Goal: Task Accomplishment & Management: Use online tool/utility

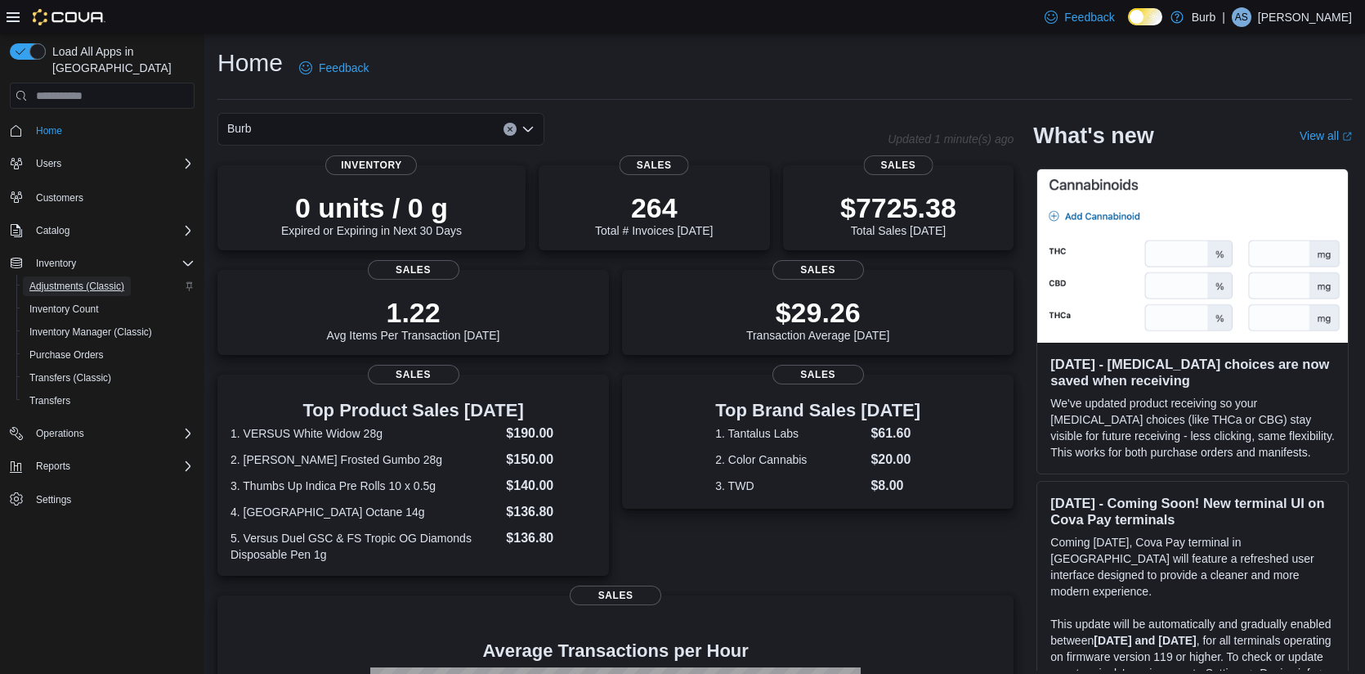
click at [56, 280] on span "Adjustments (Classic)" at bounding box center [76, 286] width 95 height 13
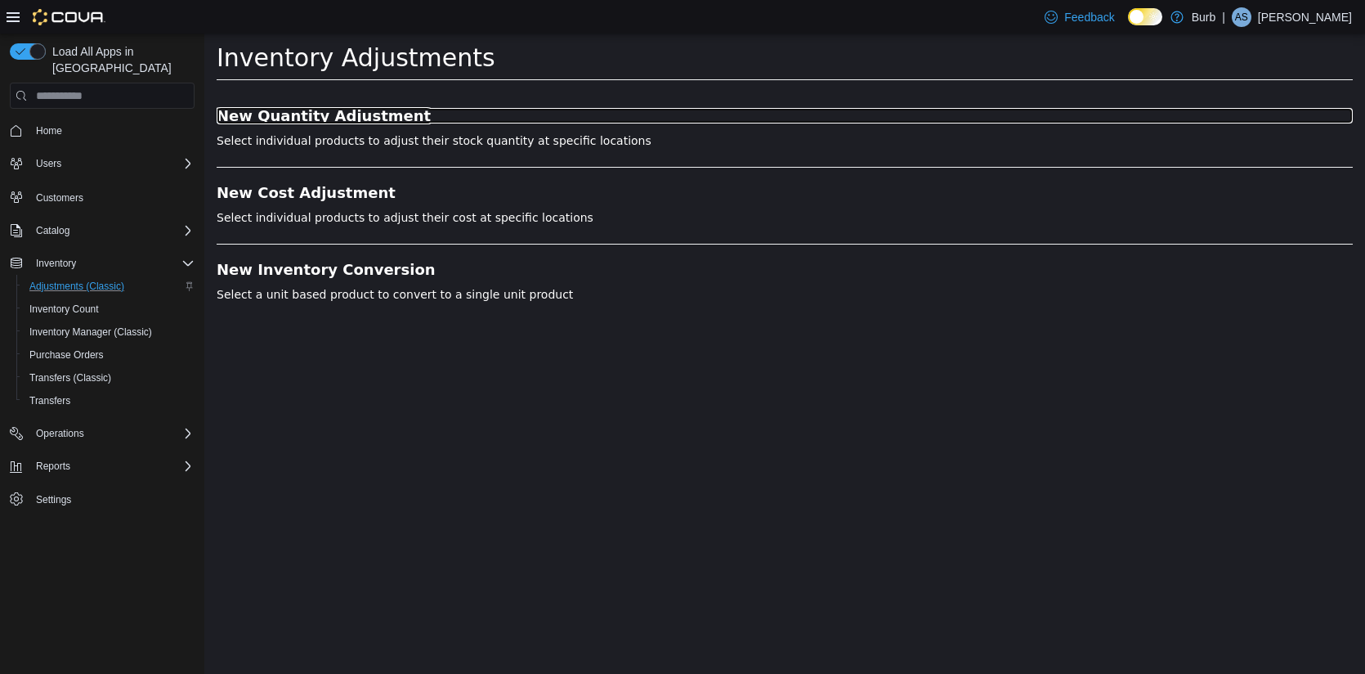
click at [298, 119] on h3 "New Quantity Adjustment" at bounding box center [785, 116] width 1136 height 16
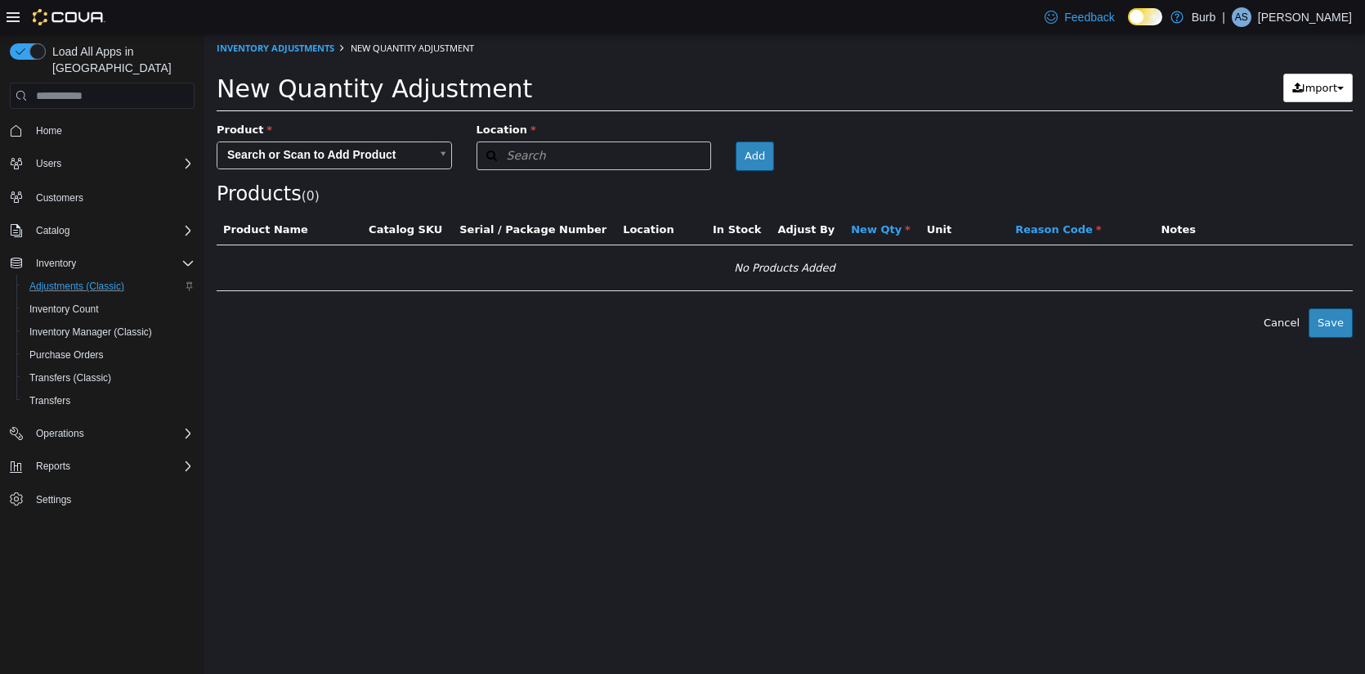
click at [355, 159] on body "× Inventory Adjustments New Quantity Adjustment New Quantity Adjustment Import …" at bounding box center [784, 186] width 1161 height 304
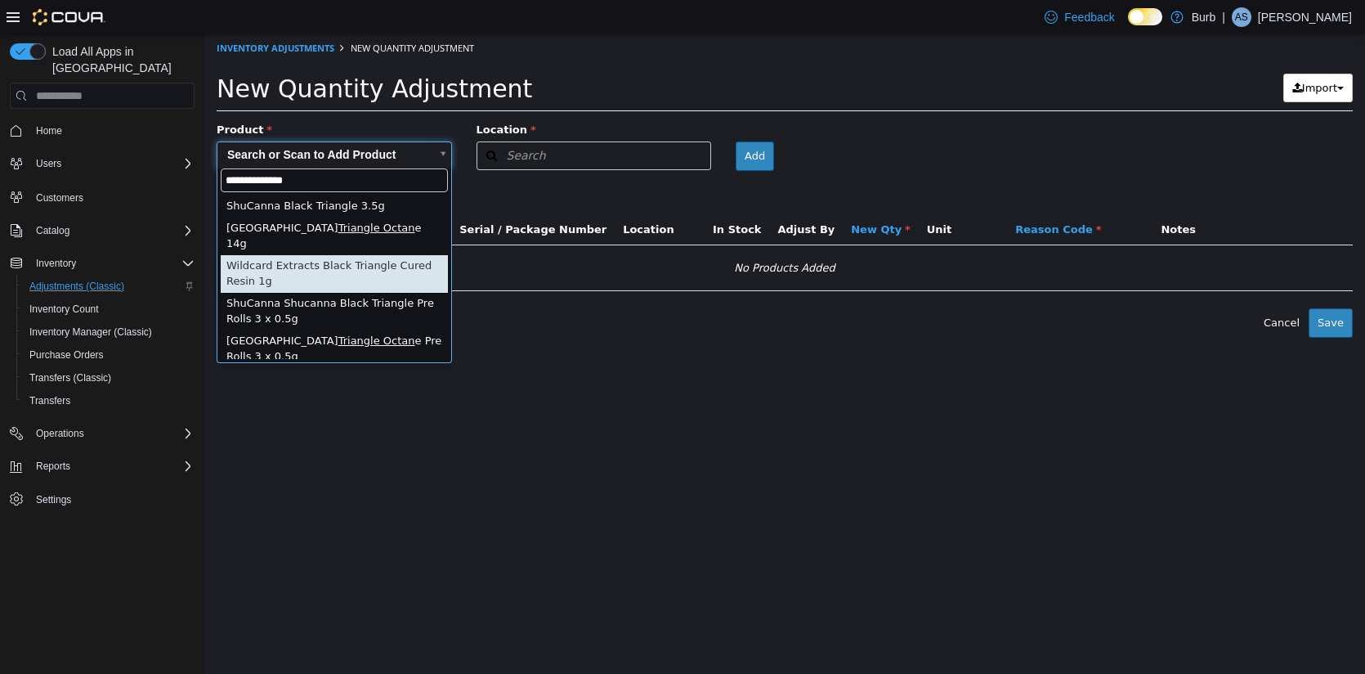
type input "**********"
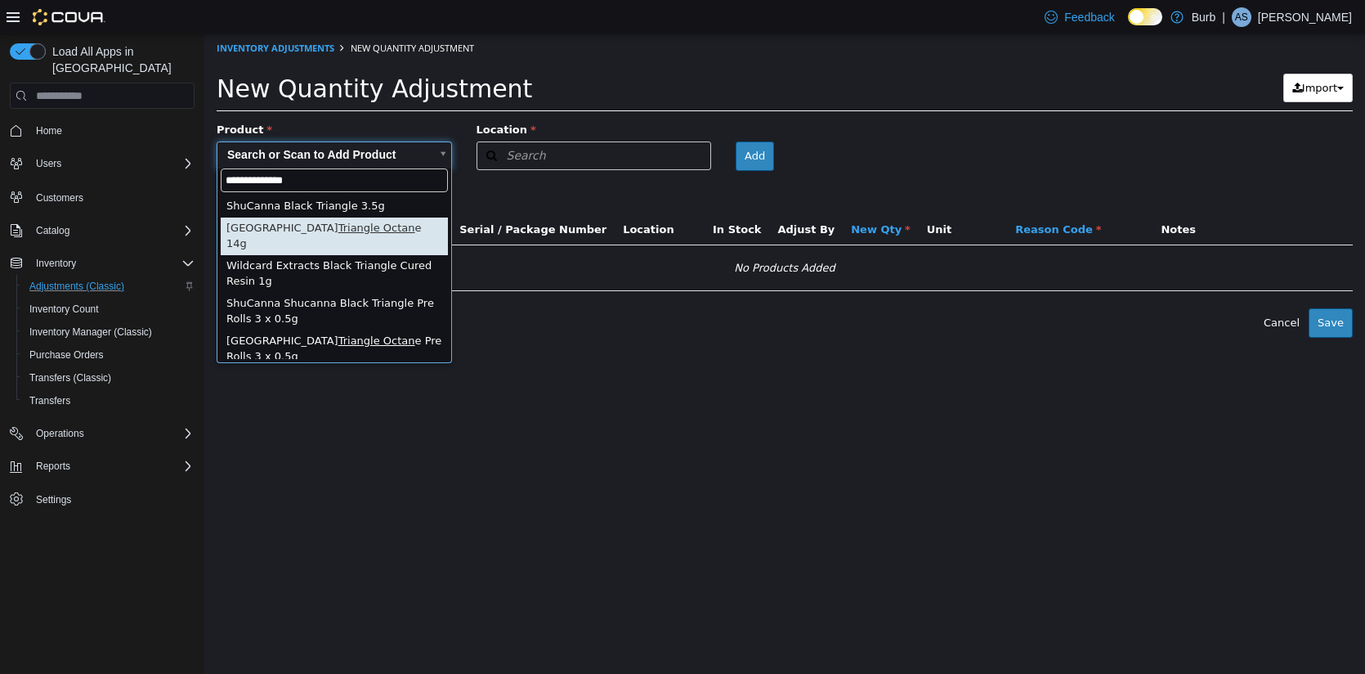
type input "**********"
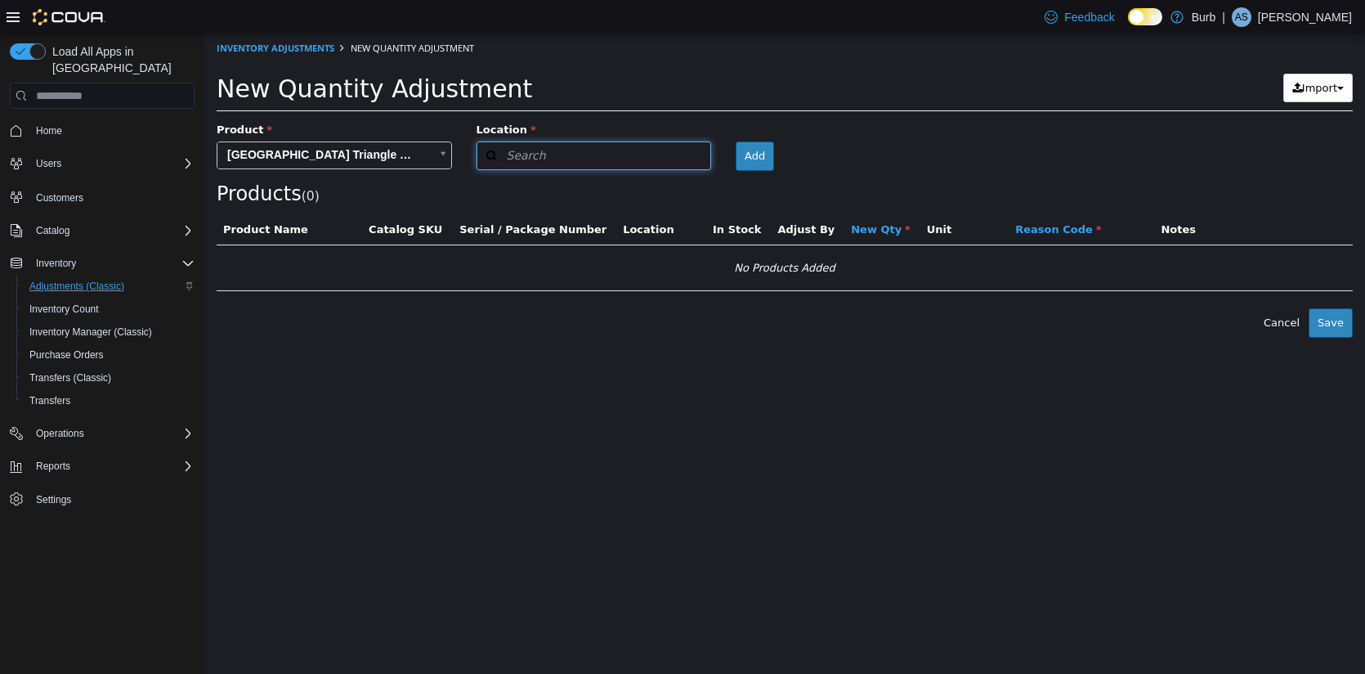
click at [598, 154] on button "Search" at bounding box center [594, 155] width 235 height 29
type input "****"
click at [630, 191] on div "Burb R-03 PoMo" at bounding box center [594, 199] width 234 height 56
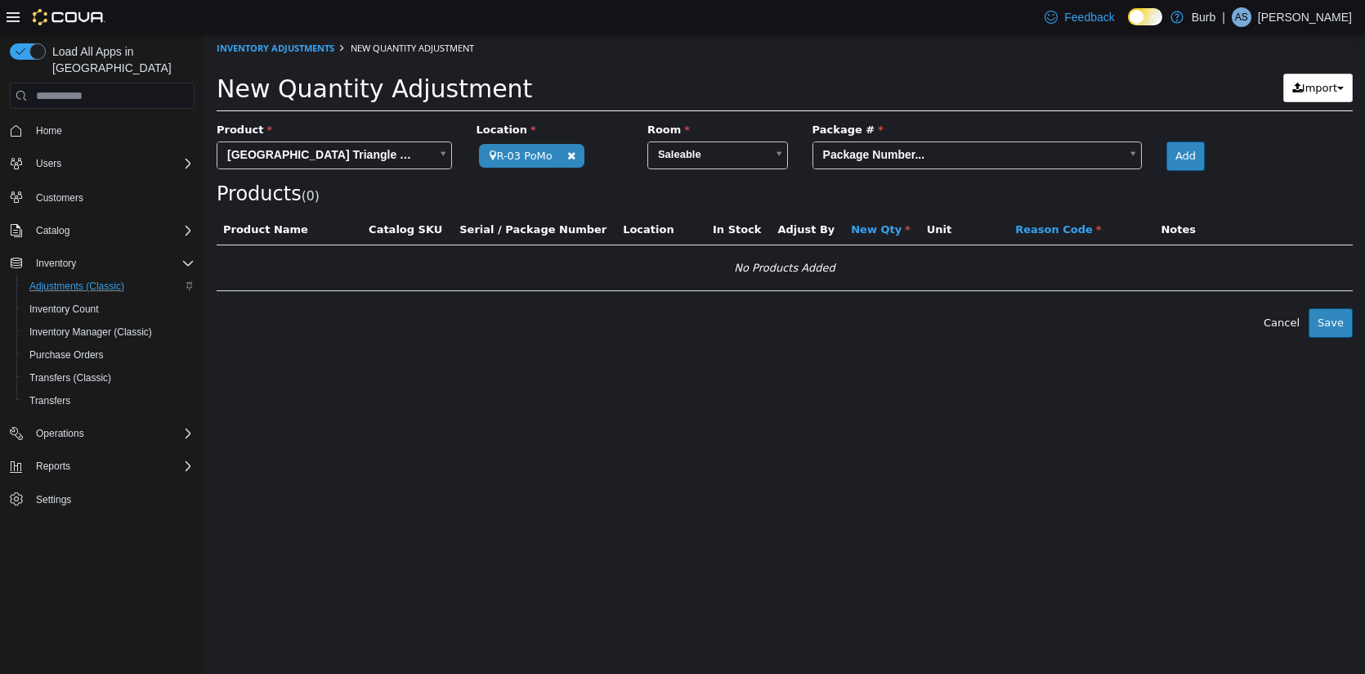
click at [978, 150] on body "**********" at bounding box center [784, 186] width 1161 height 304
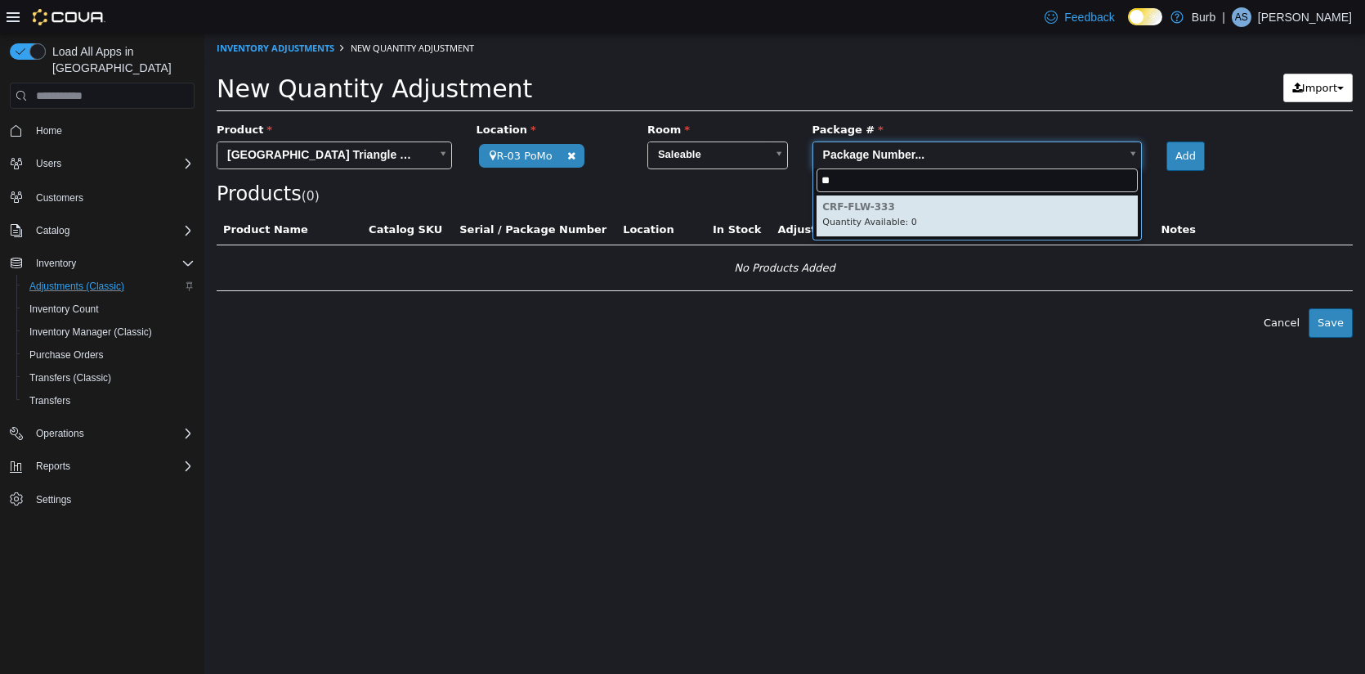
type input "***"
type input "**********"
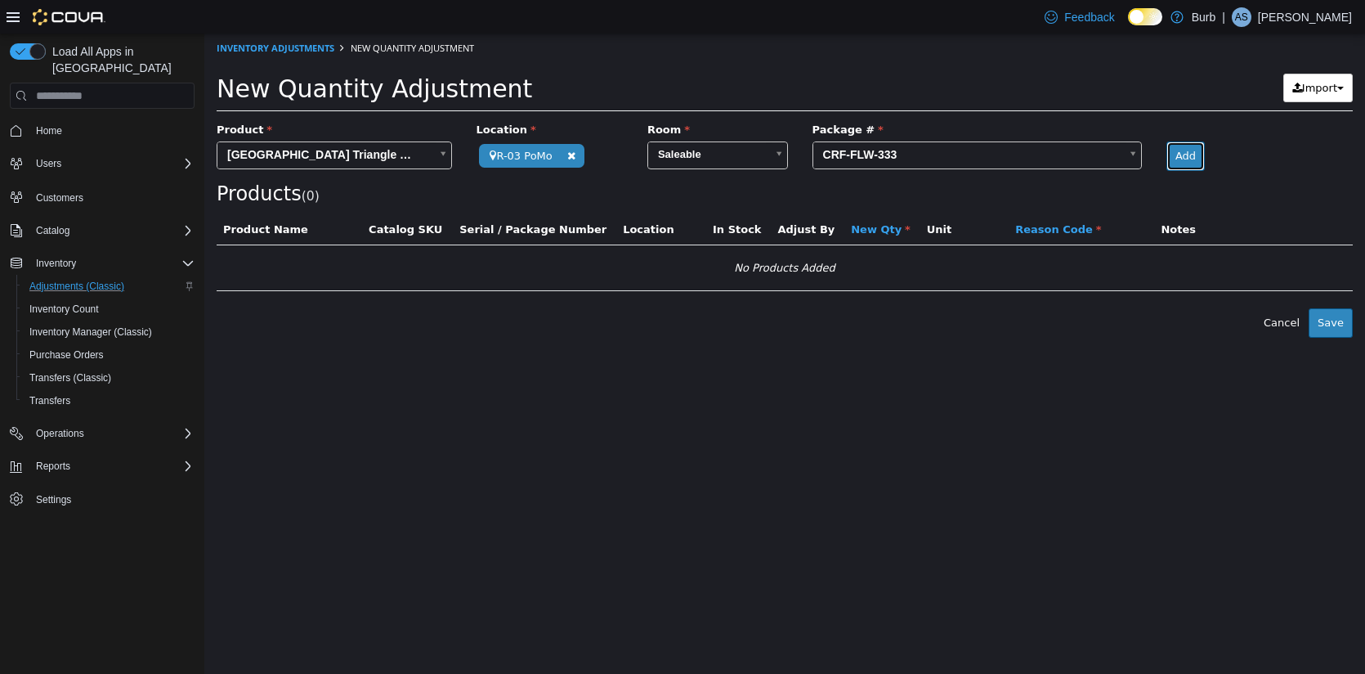
click at [1202, 152] on button "Add" at bounding box center [1186, 155] width 38 height 29
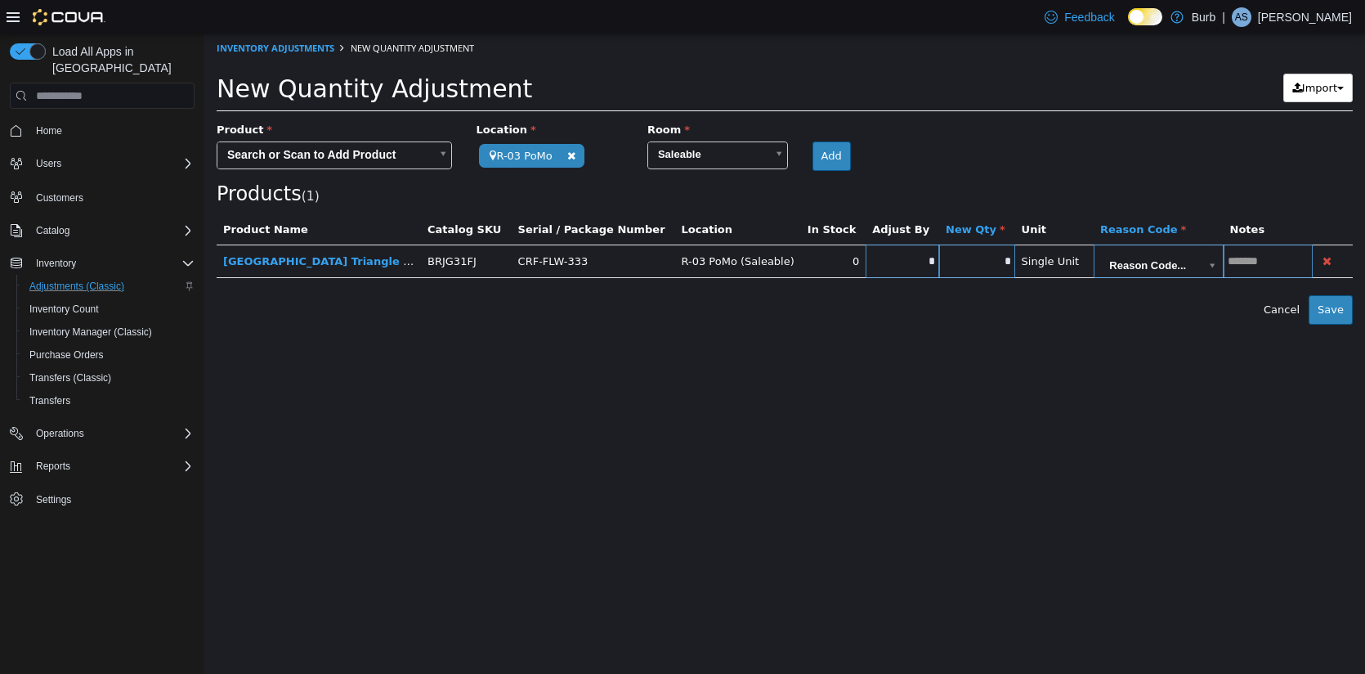
click at [889, 258] on input "*" at bounding box center [903, 261] width 74 height 12
type input "*"
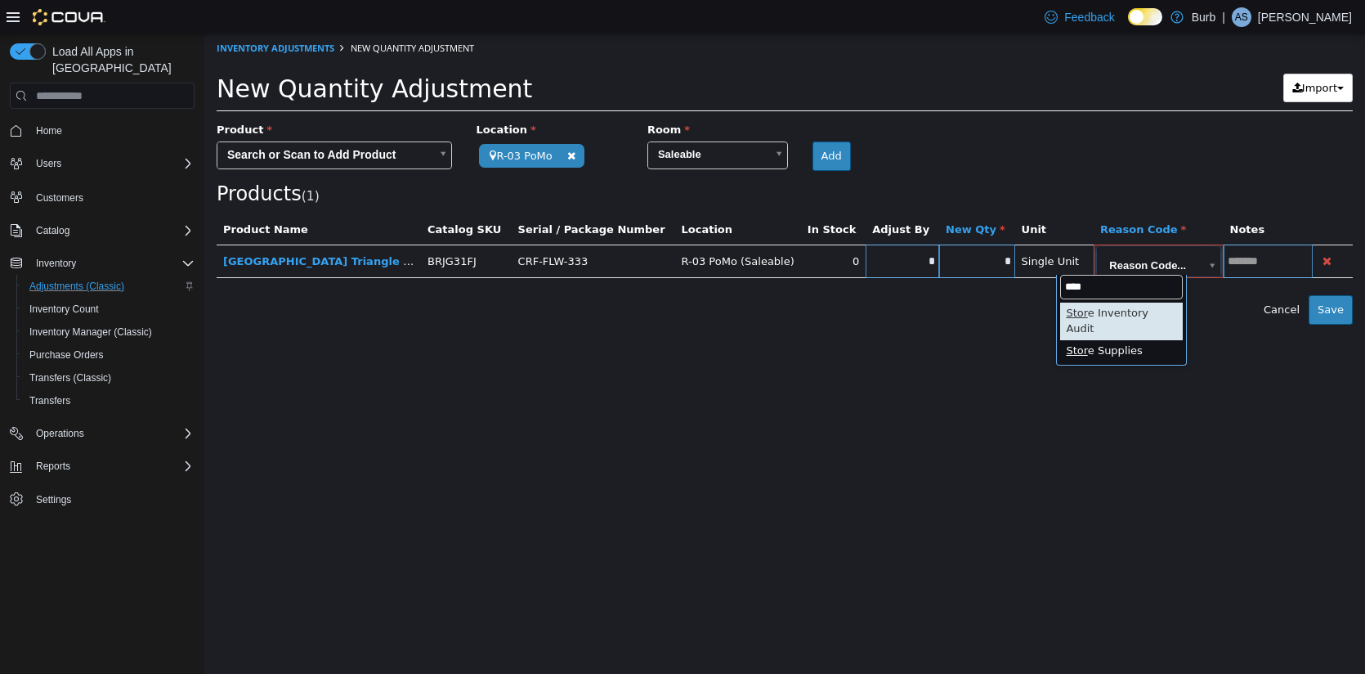
type input "*****"
type input "**********"
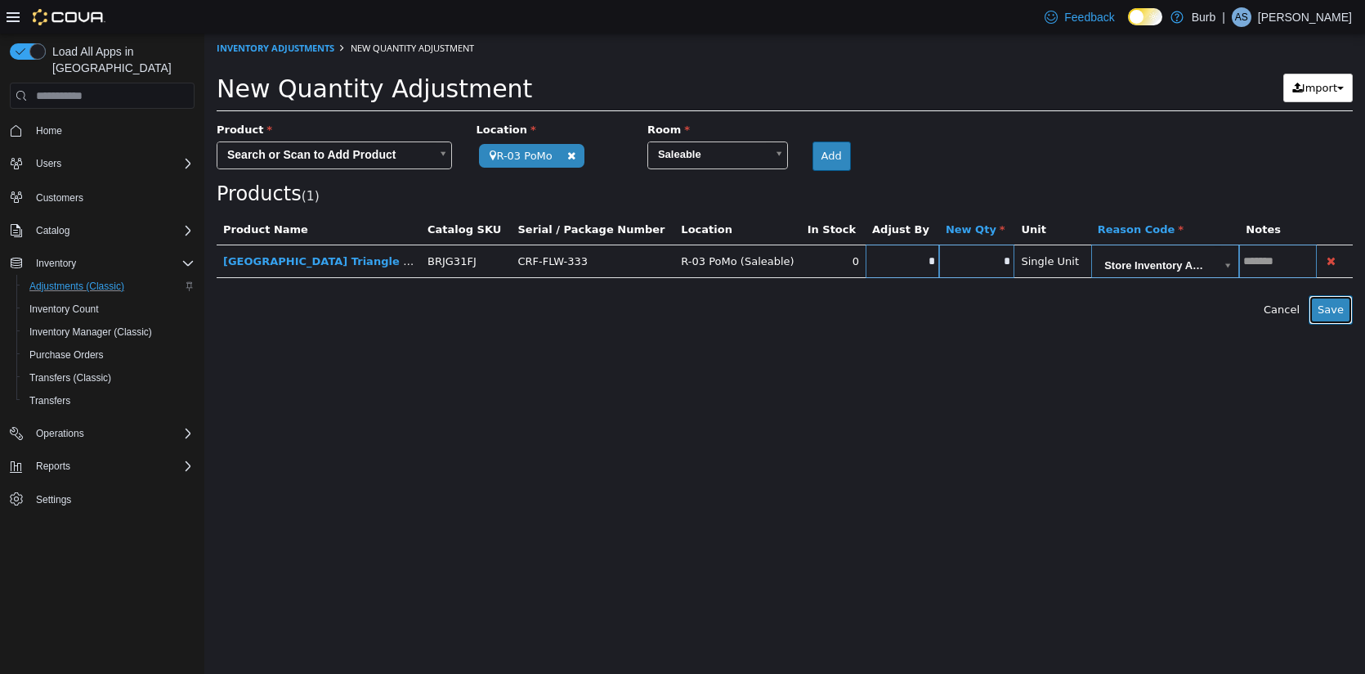
click at [1349, 315] on button "Save" at bounding box center [1331, 309] width 44 height 29
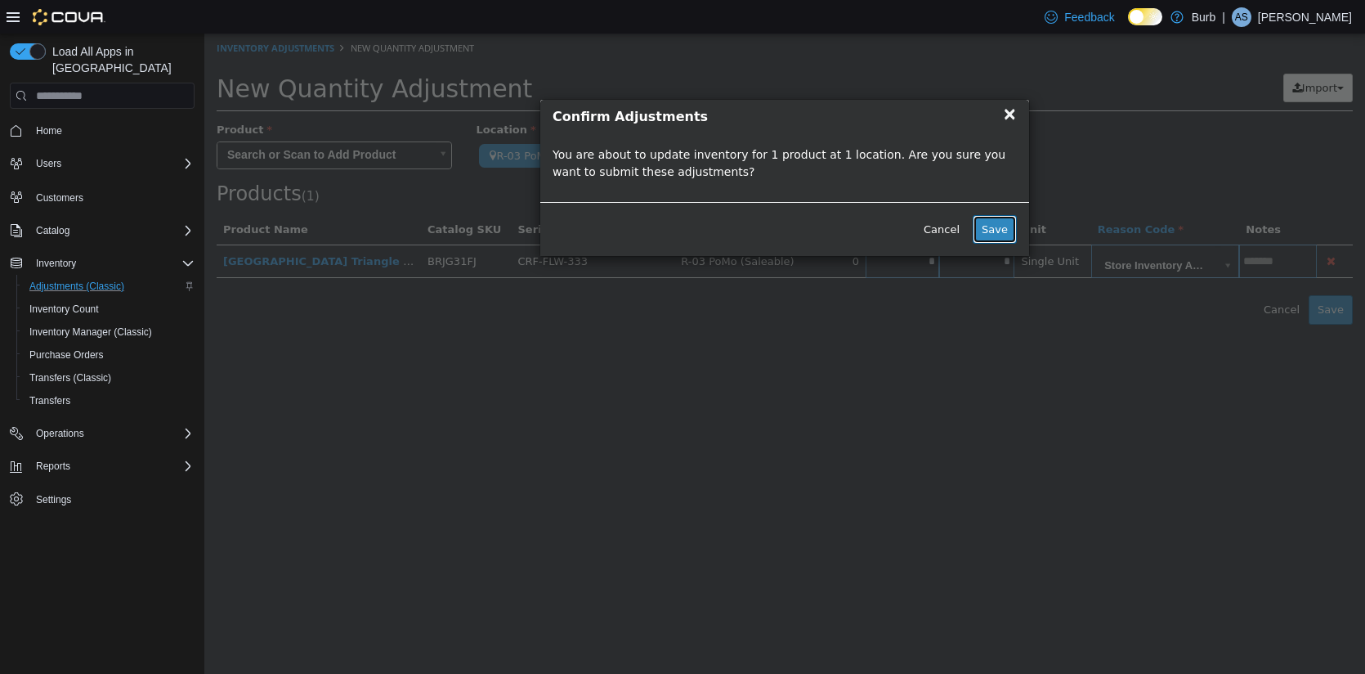
click at [997, 233] on button "Save" at bounding box center [995, 229] width 44 height 29
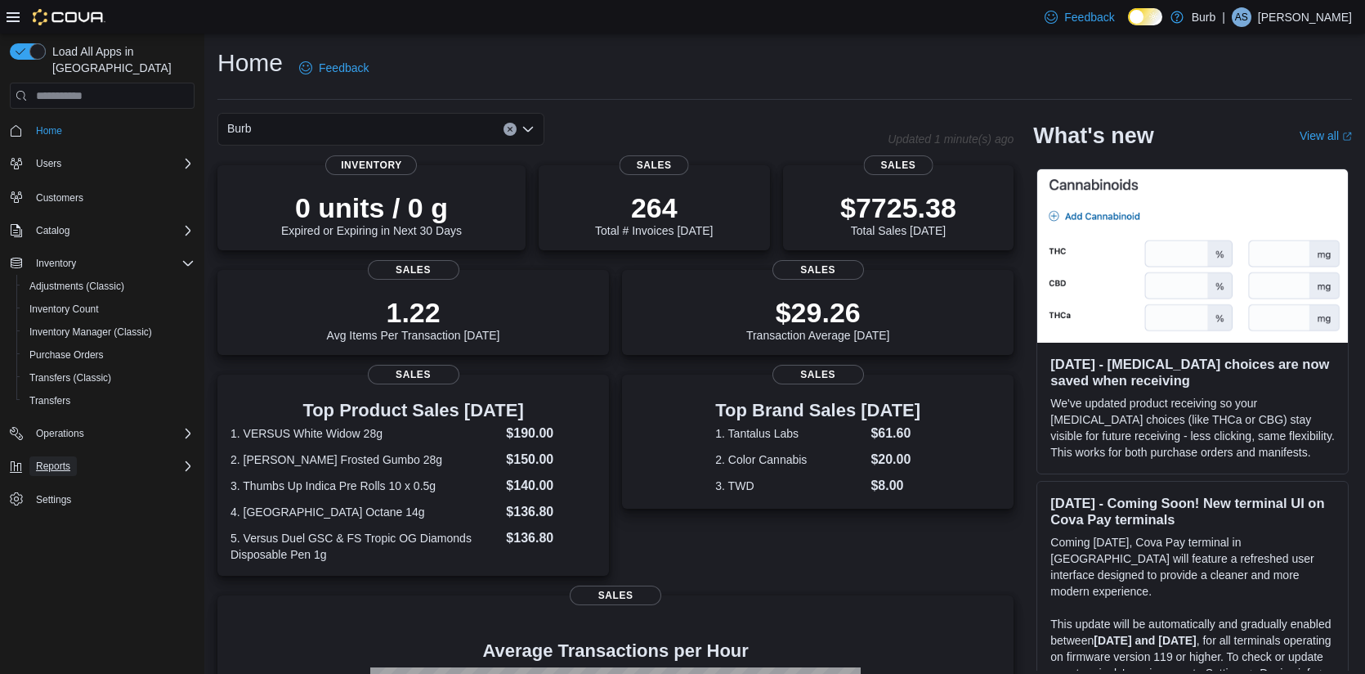
click at [63, 459] on span "Reports" at bounding box center [53, 465] width 34 height 13
click at [51, 528] on span "Reports" at bounding box center [46, 534] width 34 height 13
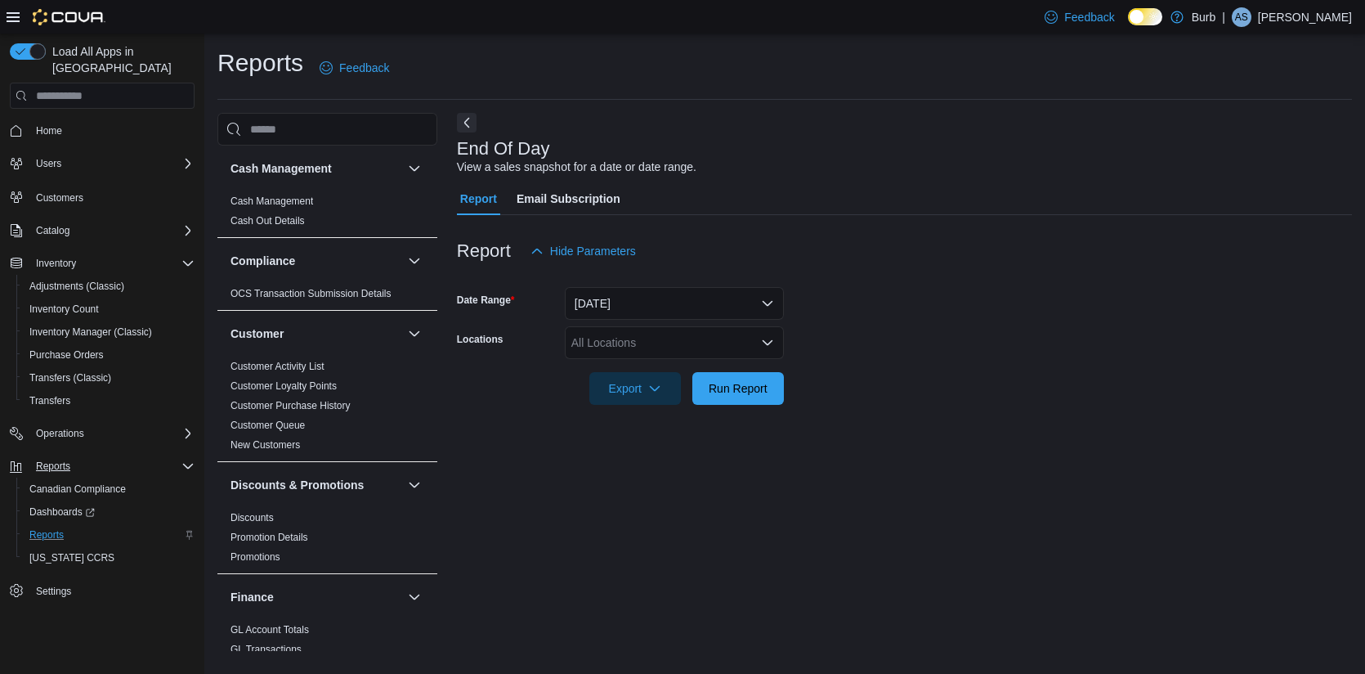
click at [766, 338] on icon "Open list of options" at bounding box center [767, 342] width 13 height 13
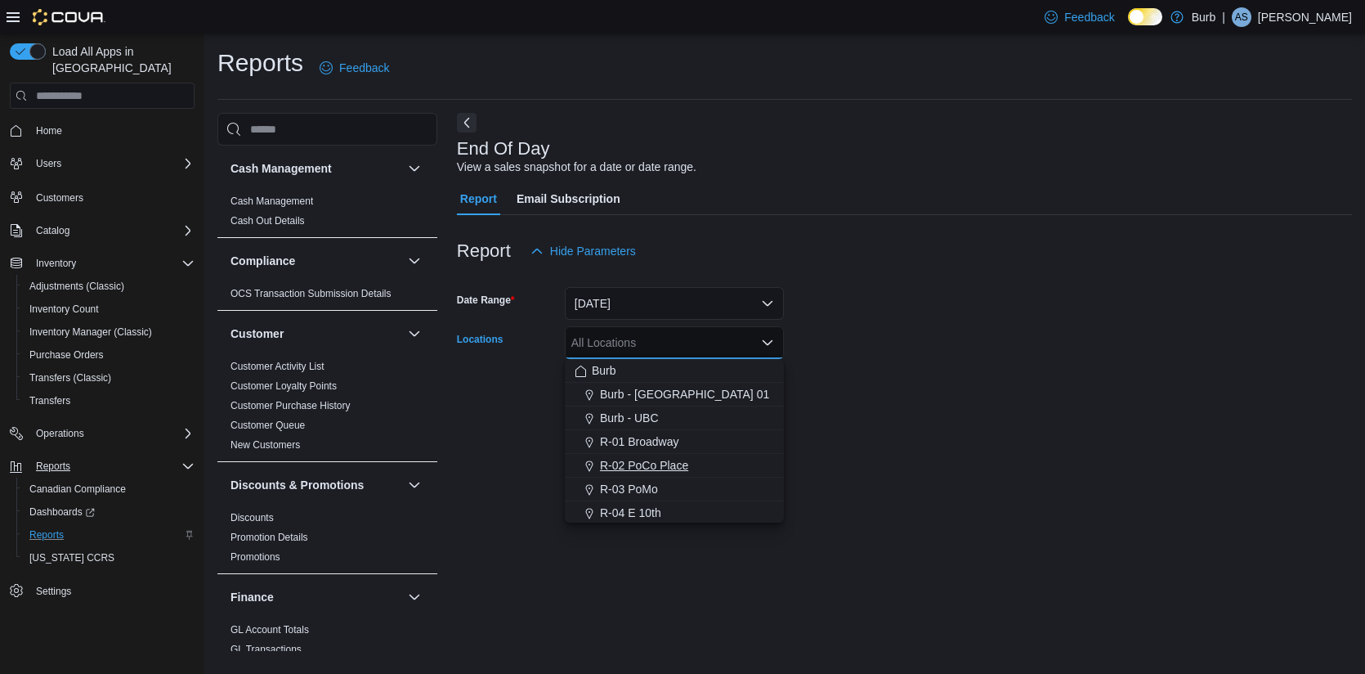
click at [672, 463] on span "R-02 PoCo Place" at bounding box center [644, 465] width 88 height 16
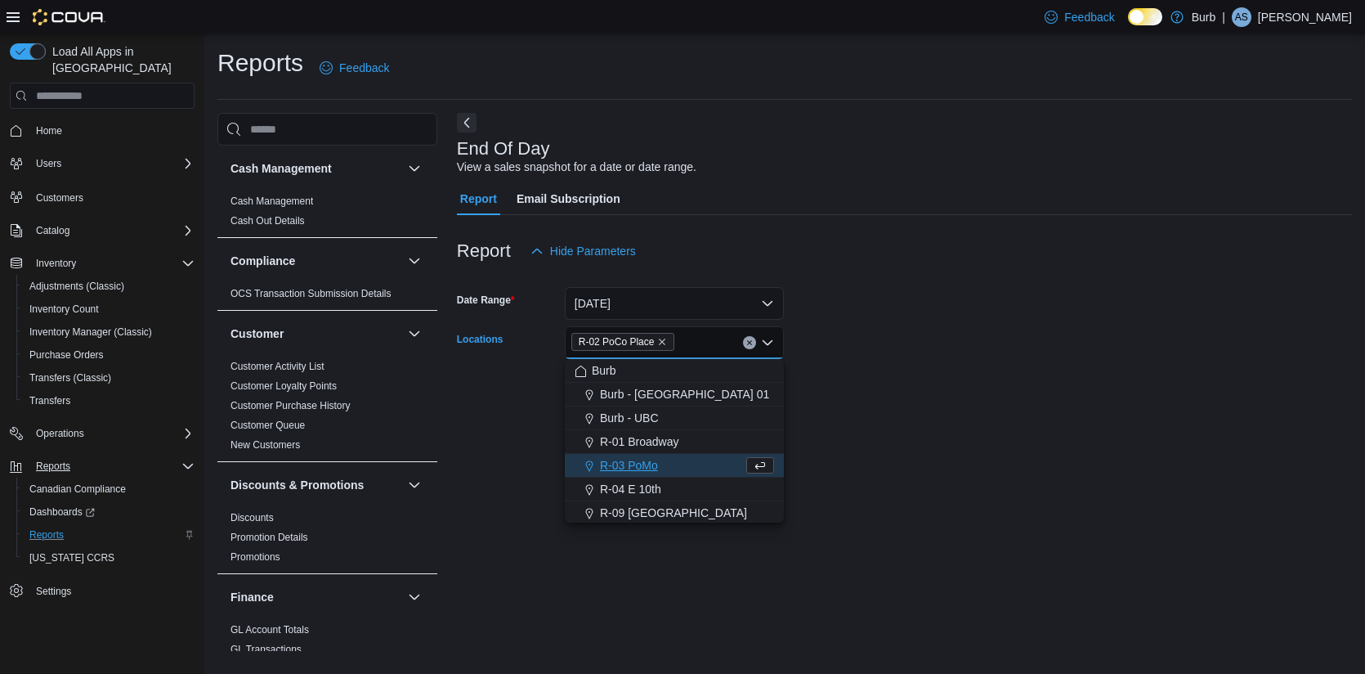
click at [854, 364] on div at bounding box center [904, 365] width 895 height 13
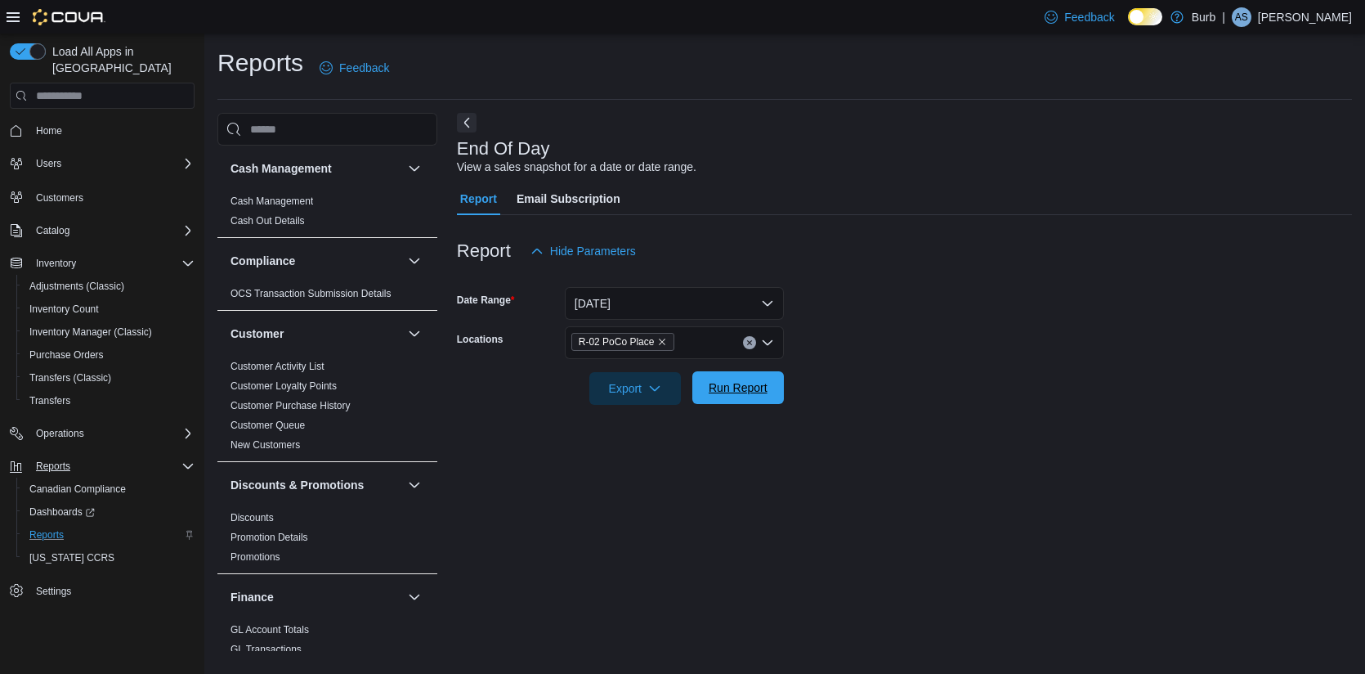
click at [744, 387] on span "Run Report" at bounding box center [738, 387] width 59 height 16
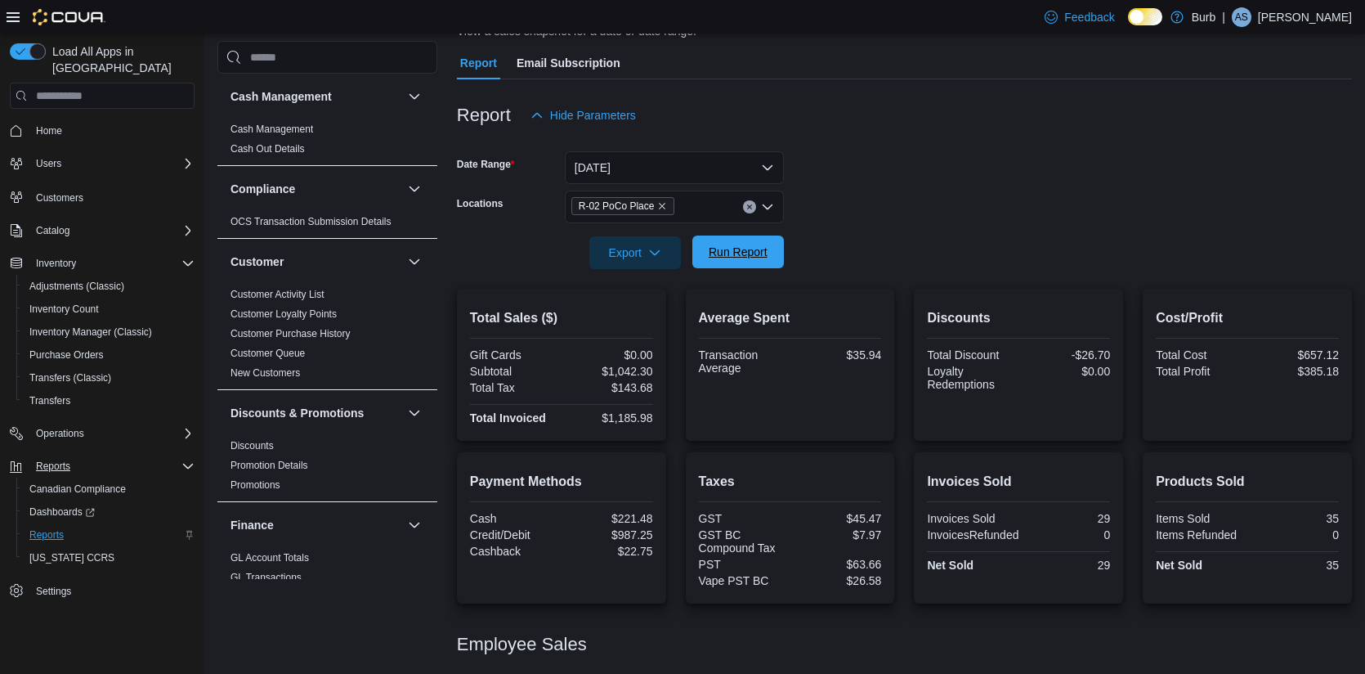
scroll to position [234, 0]
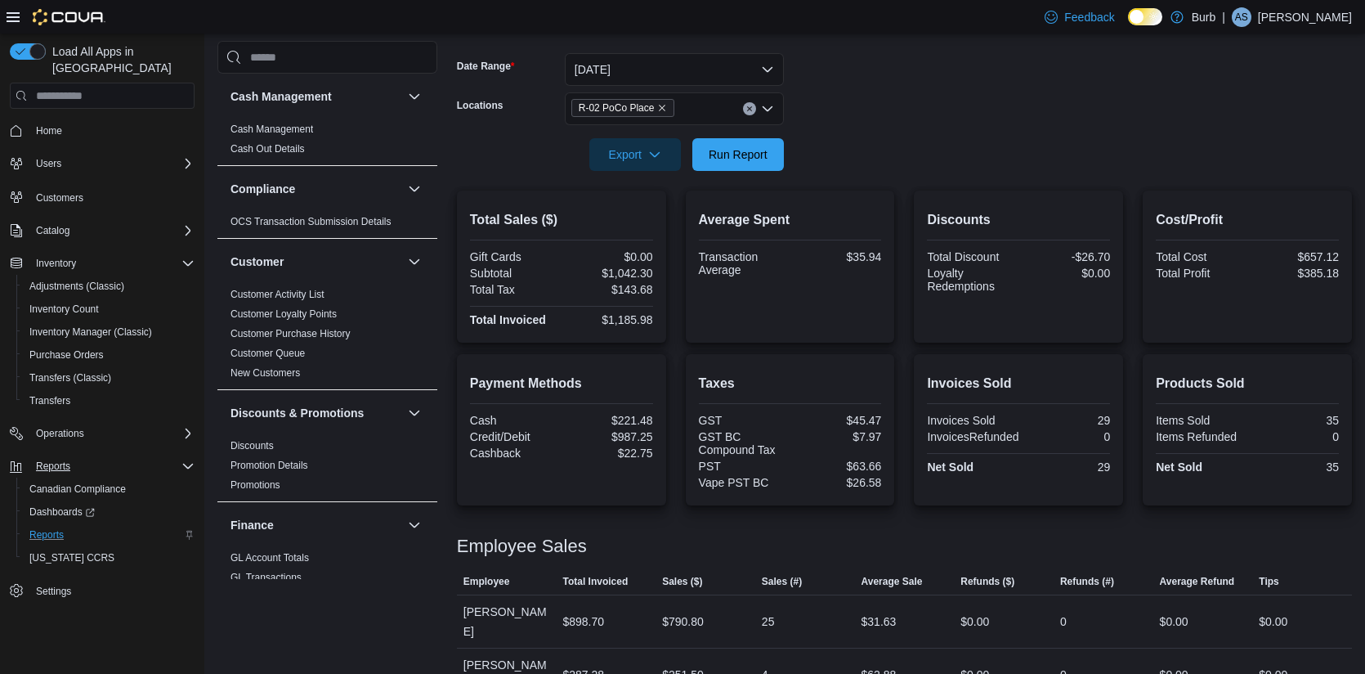
click at [751, 108] on icon "Clear input" at bounding box center [749, 108] width 7 height 7
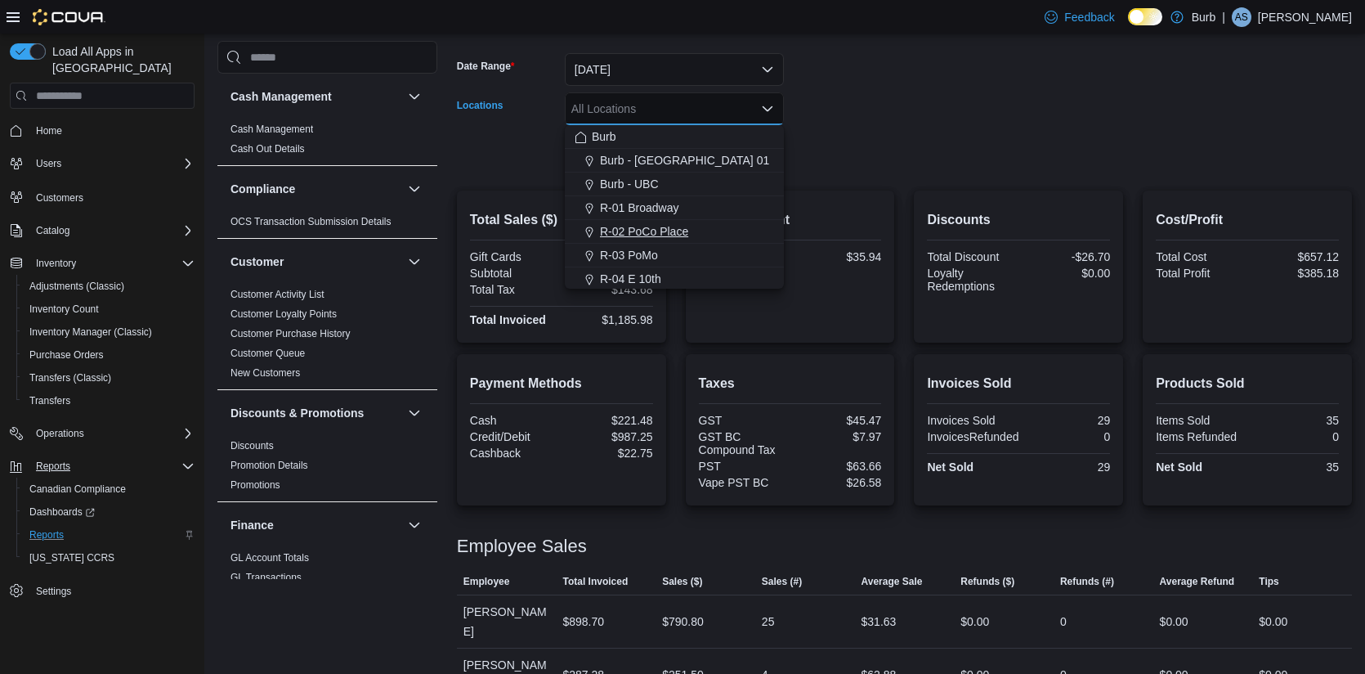
click at [637, 257] on span "R-03 PoMo" at bounding box center [629, 255] width 58 height 16
click at [765, 196] on button "R-01 Broadway" at bounding box center [674, 208] width 219 height 24
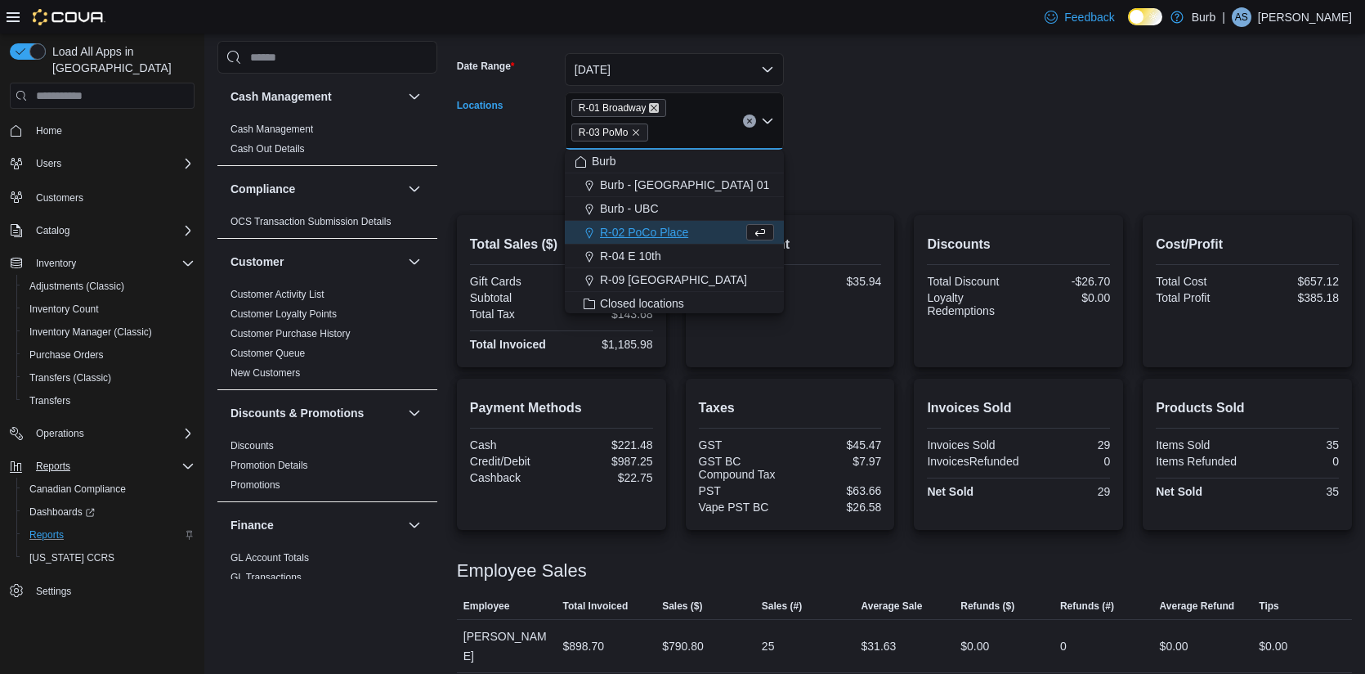
click at [657, 106] on icon "Remove R-01 Broadway from selection in this group" at bounding box center [655, 108] width 7 height 7
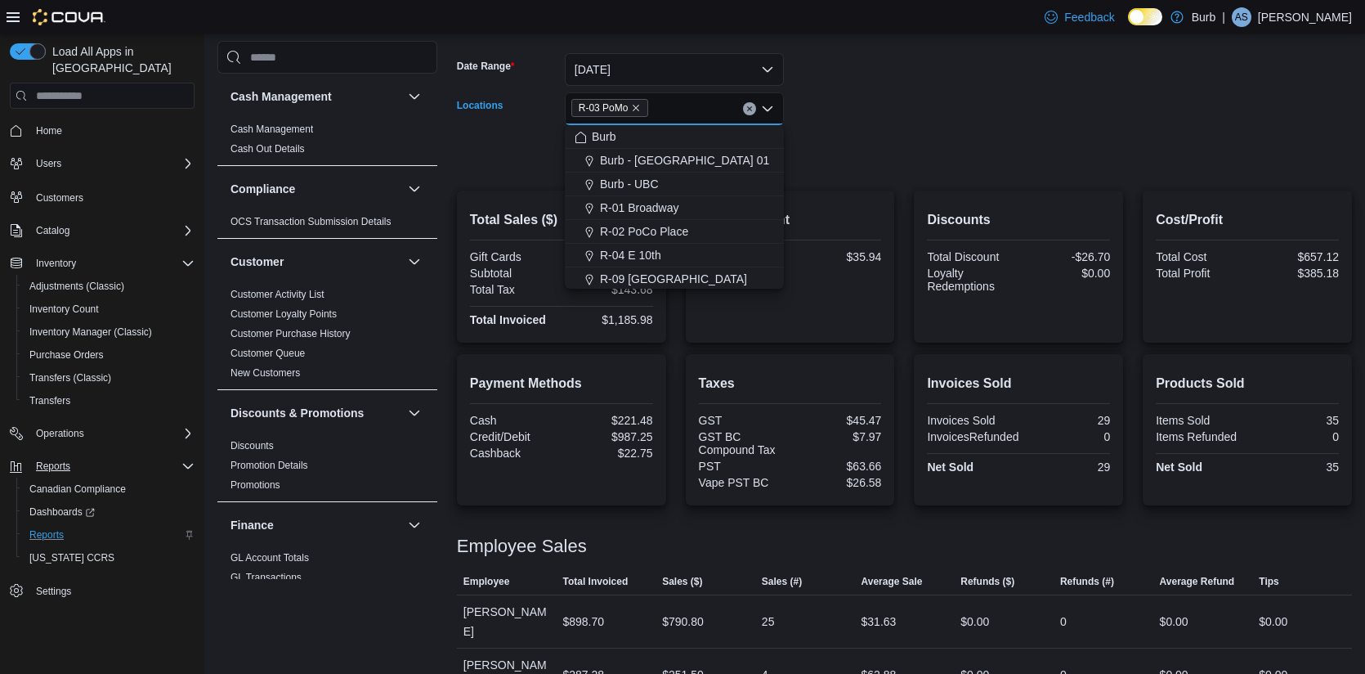
click at [851, 121] on form "Date Range Today Locations R-03 PoMo Combo box. Selected. R-03 PoMo. Press Back…" at bounding box center [904, 102] width 895 height 137
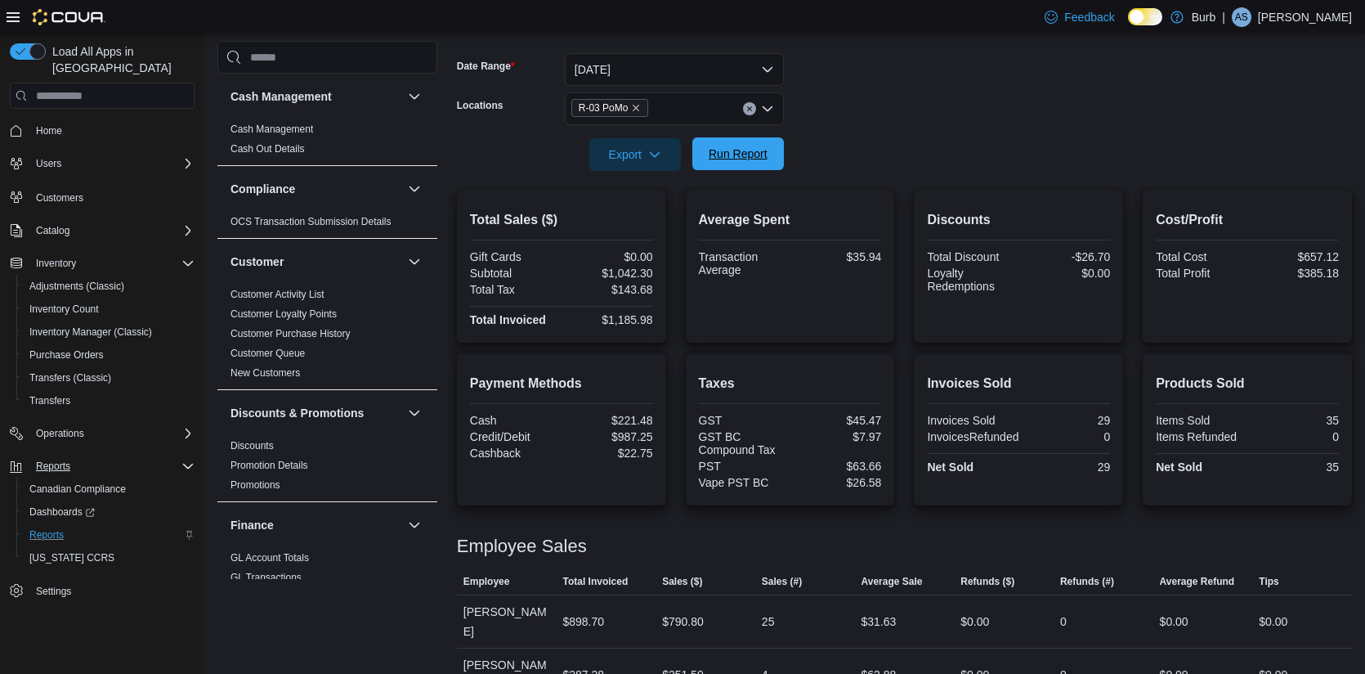
click at [760, 165] on span "Run Report" at bounding box center [738, 153] width 72 height 33
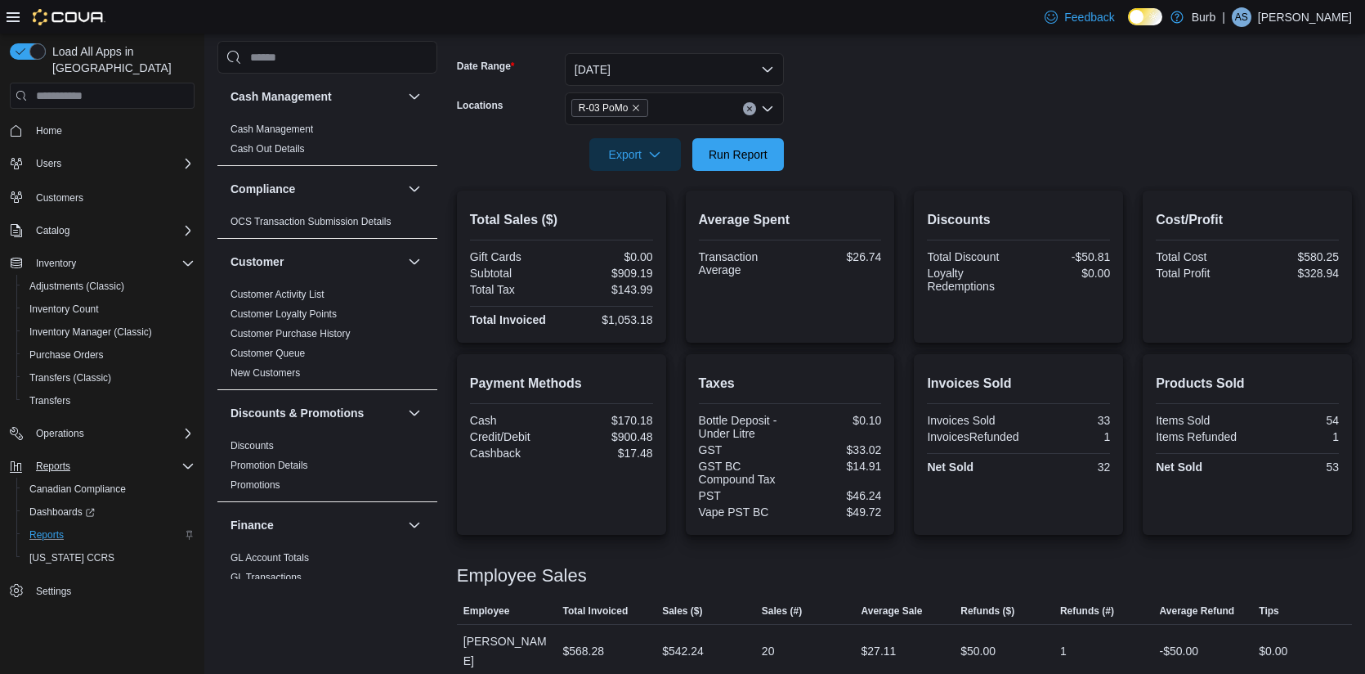
scroll to position [297, 0]
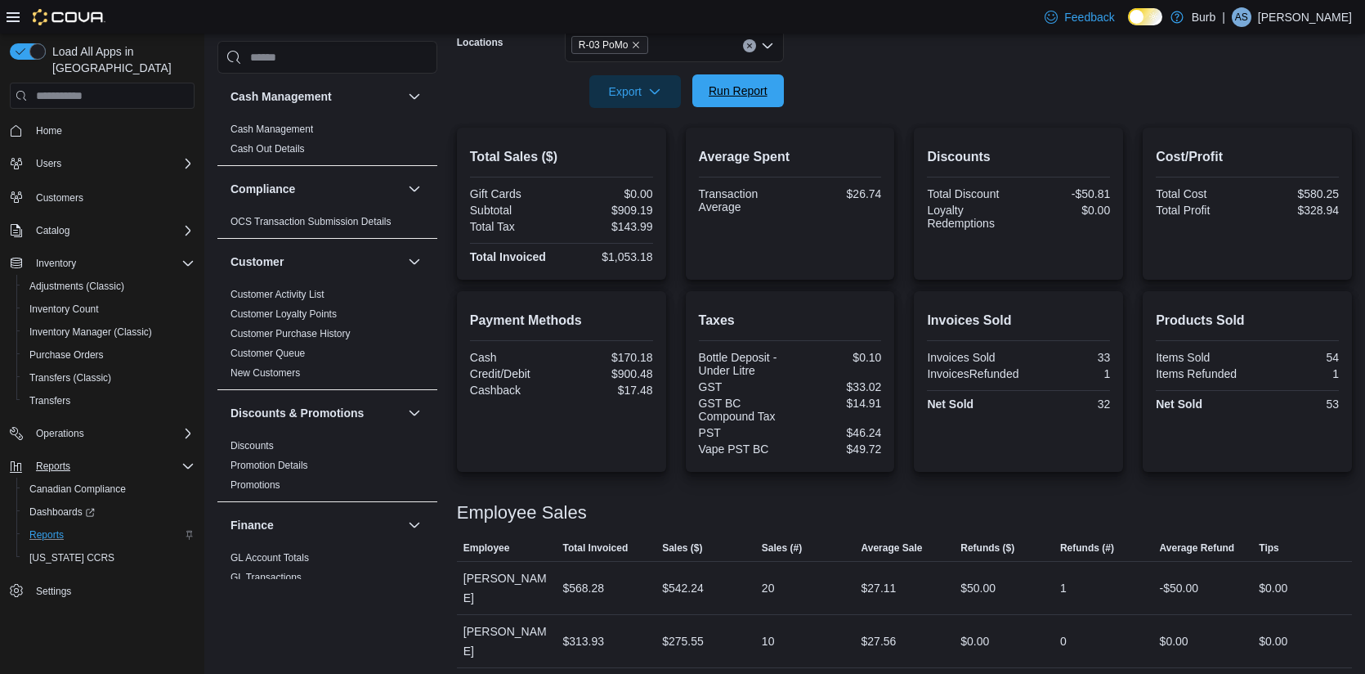
click at [751, 88] on span "Run Report" at bounding box center [738, 91] width 59 height 16
click at [728, 83] on span "Run Report" at bounding box center [738, 91] width 59 height 16
click at [752, 43] on icon "Clear input" at bounding box center [749, 46] width 7 height 7
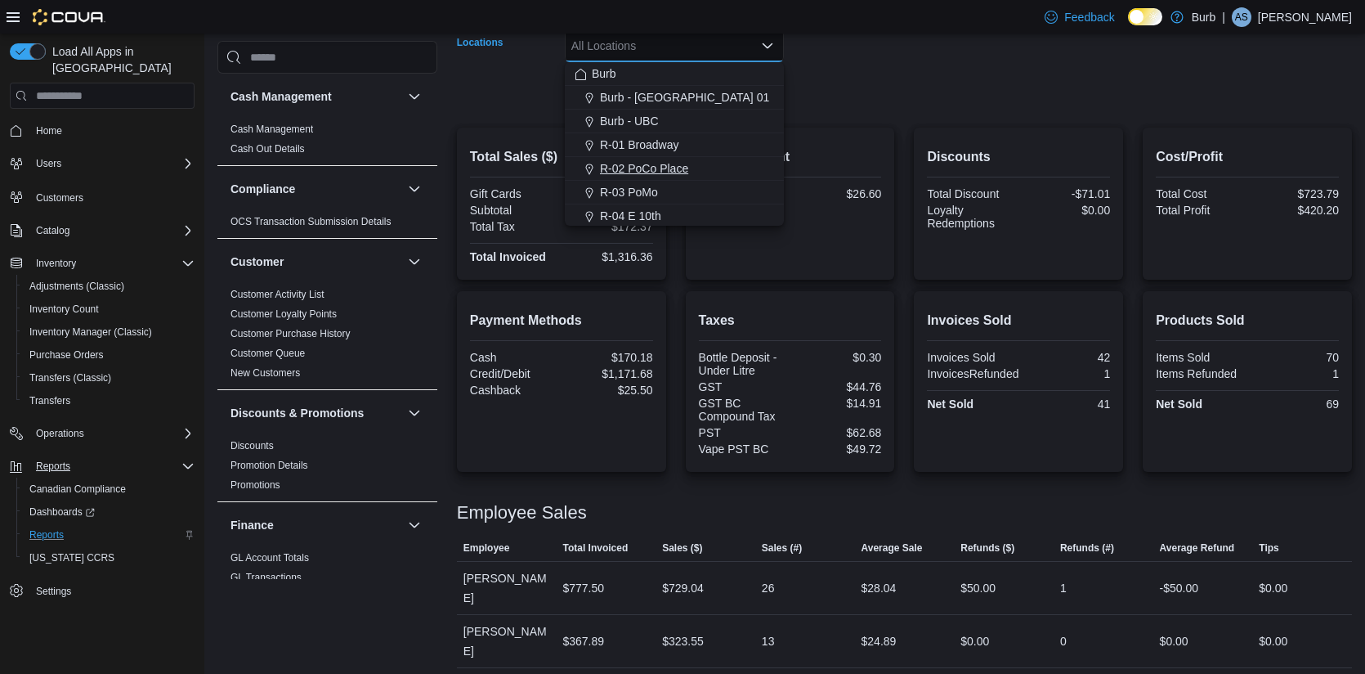
click at [661, 173] on span "R-02 PoCo Place" at bounding box center [644, 168] width 88 height 16
drag, startPoint x: 849, startPoint y: 99, endPoint x: 771, endPoint y: 99, distance: 78.5
click at [847, 99] on form "Date Range Today Locations R-02 PoCo Place Combo box. Selected. R-02 PoCo Place…" at bounding box center [904, 39] width 895 height 137
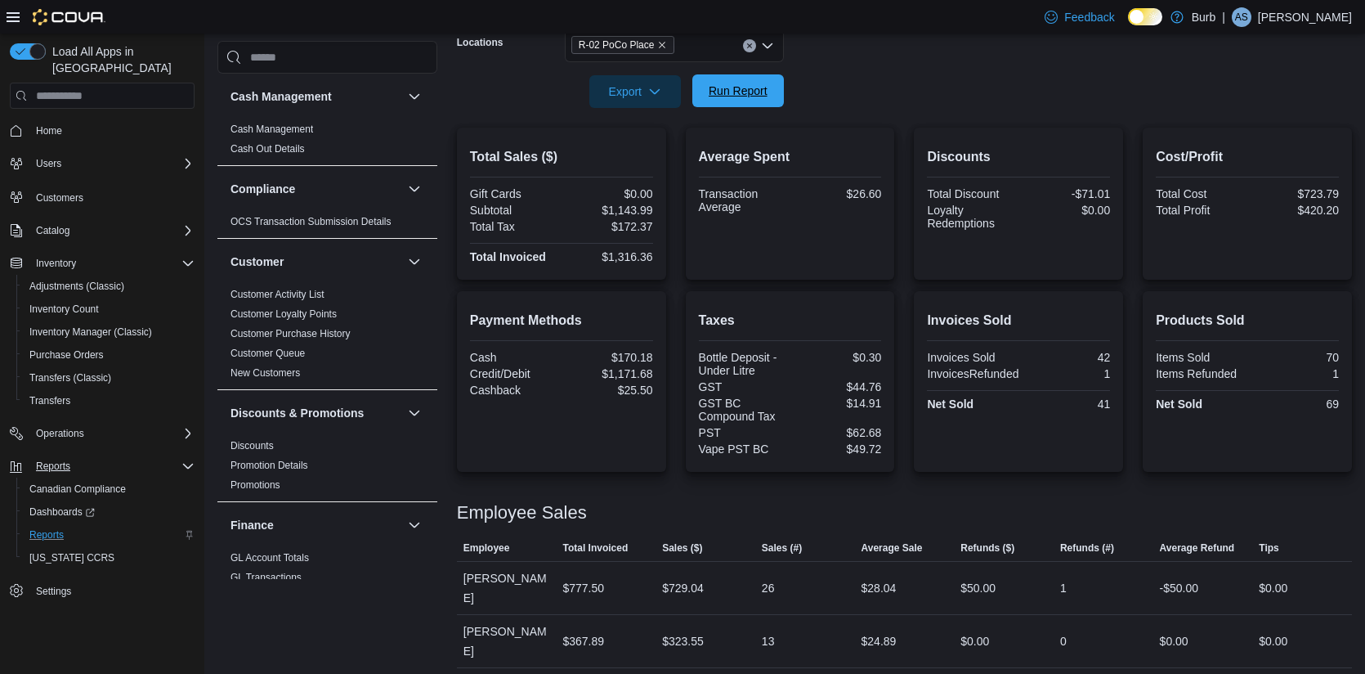
click at [760, 98] on span "Run Report" at bounding box center [738, 90] width 72 height 33
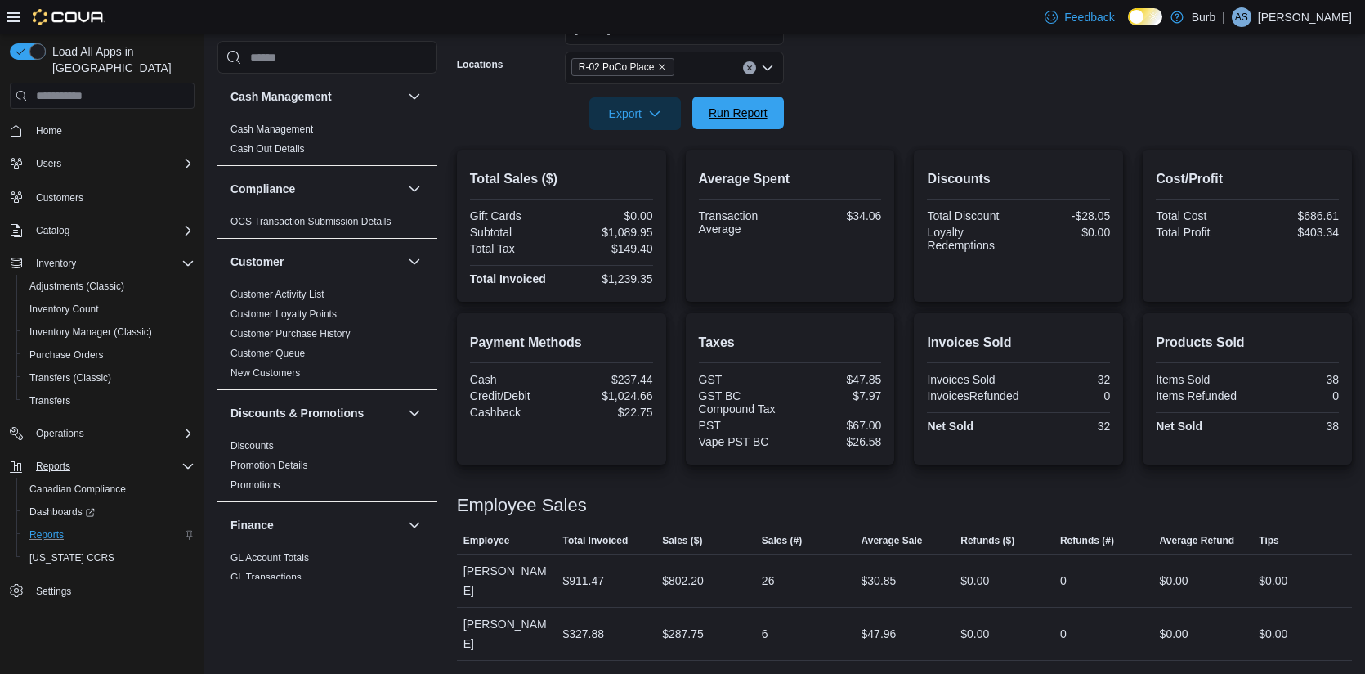
scroll to position [234, 0]
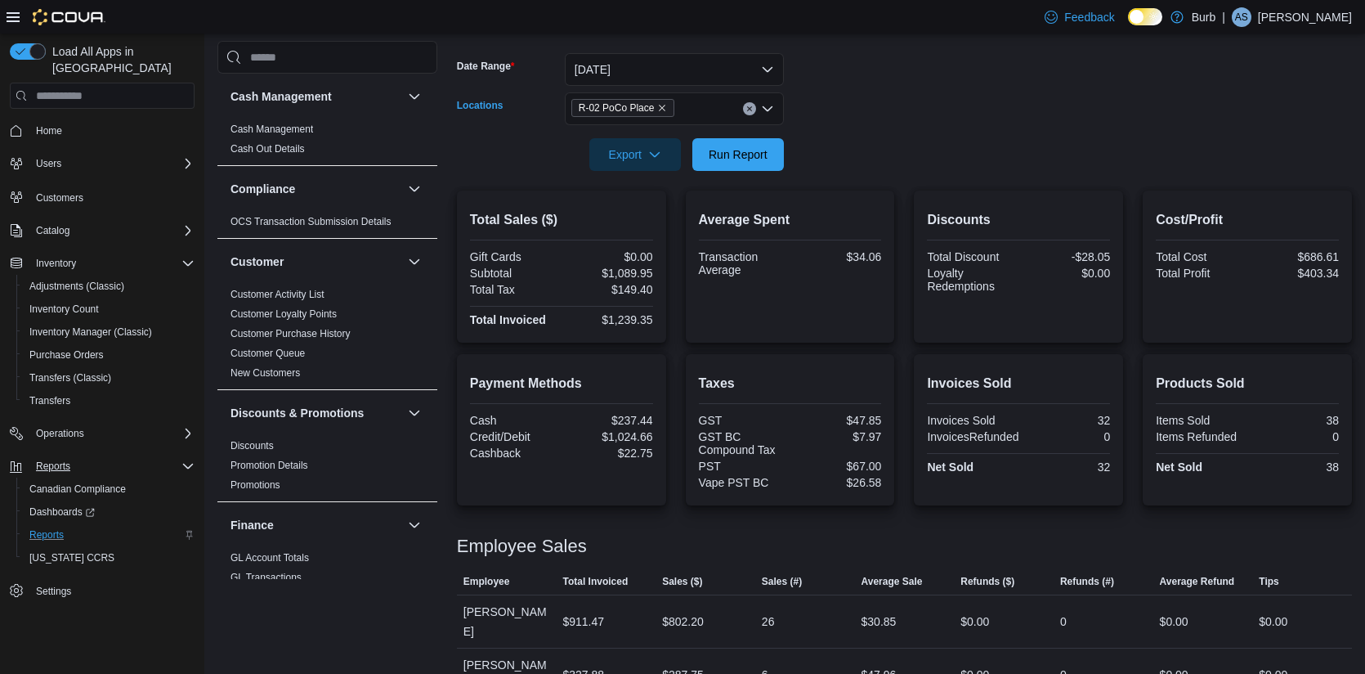
click at [746, 109] on icon "Clear input" at bounding box center [749, 108] width 7 height 7
click at [802, 159] on form "Date Range Today Locations All Locations Export Run Report" at bounding box center [904, 102] width 895 height 137
click at [765, 159] on span "Run Report" at bounding box center [738, 154] width 59 height 16
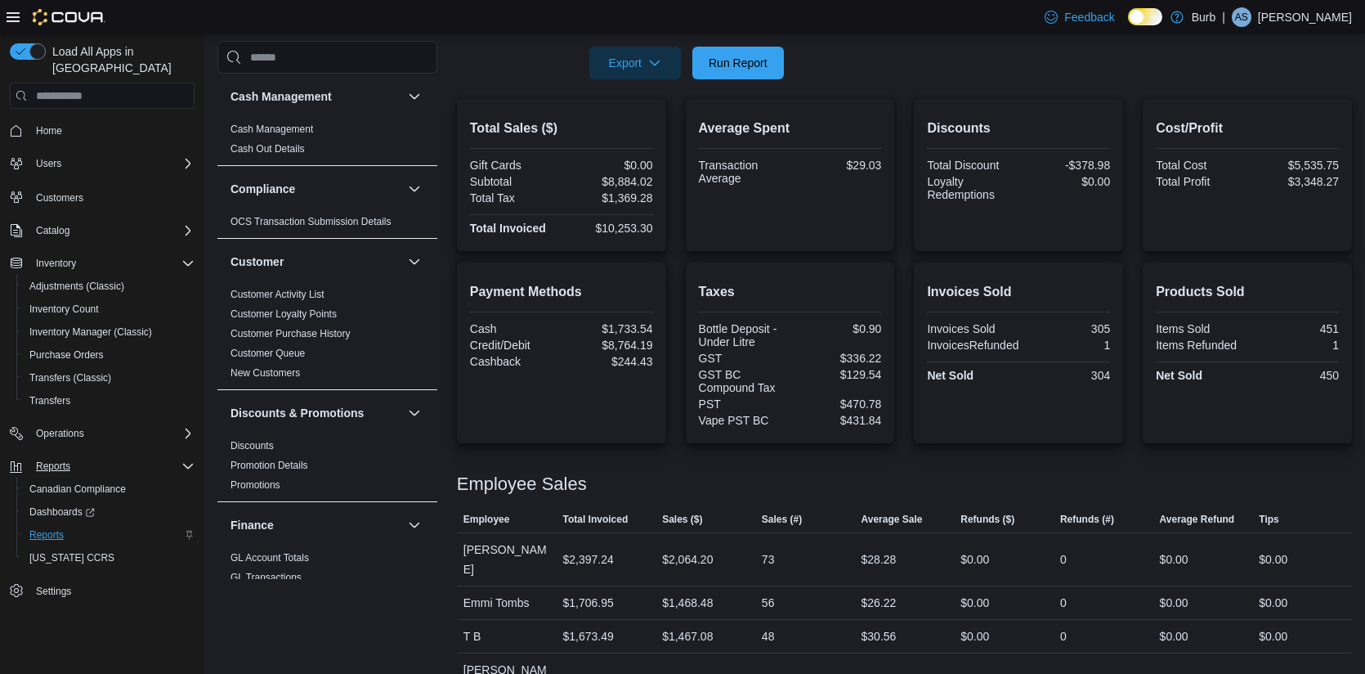
scroll to position [283, 0]
